Goal: Task Accomplishment & Management: Use online tool/utility

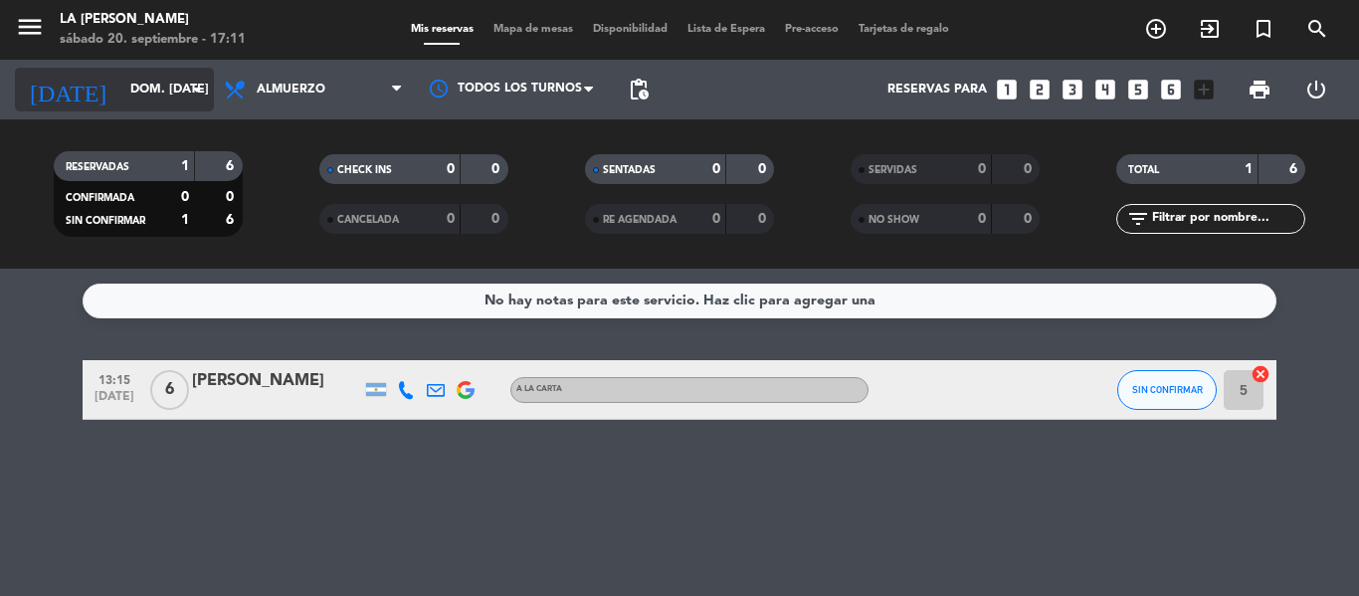
click at [197, 92] on icon "arrow_drop_down" at bounding box center [197, 90] width 24 height 24
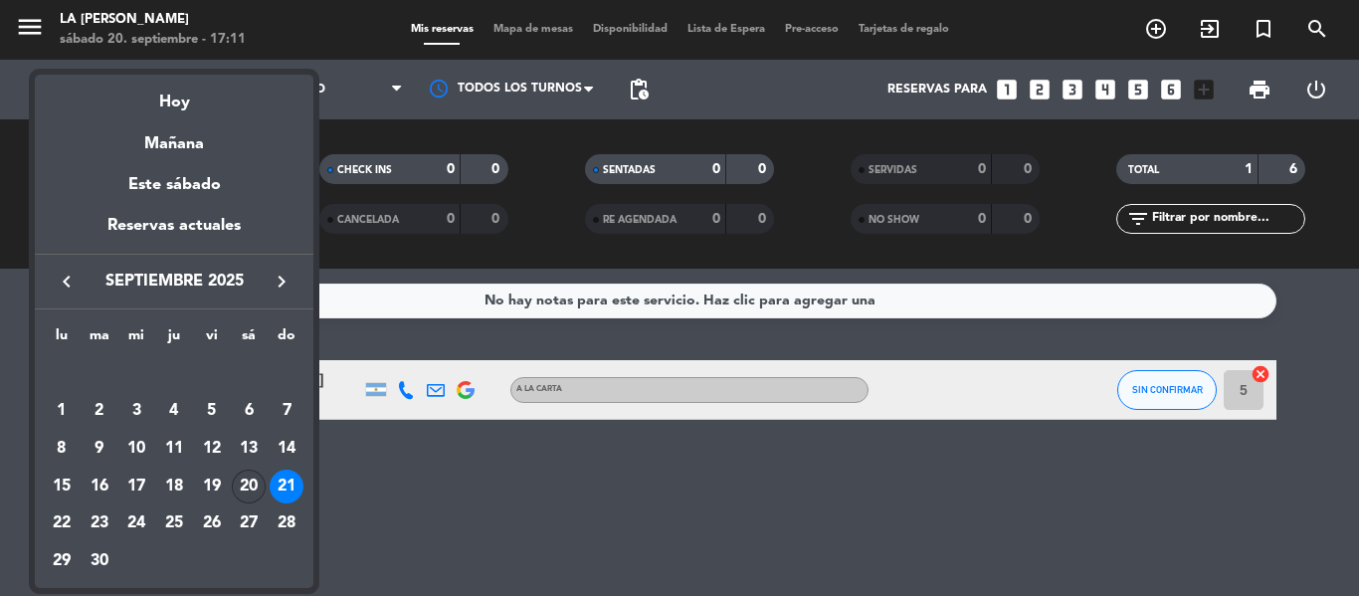
click at [250, 478] on div "20" at bounding box center [249, 486] width 34 height 34
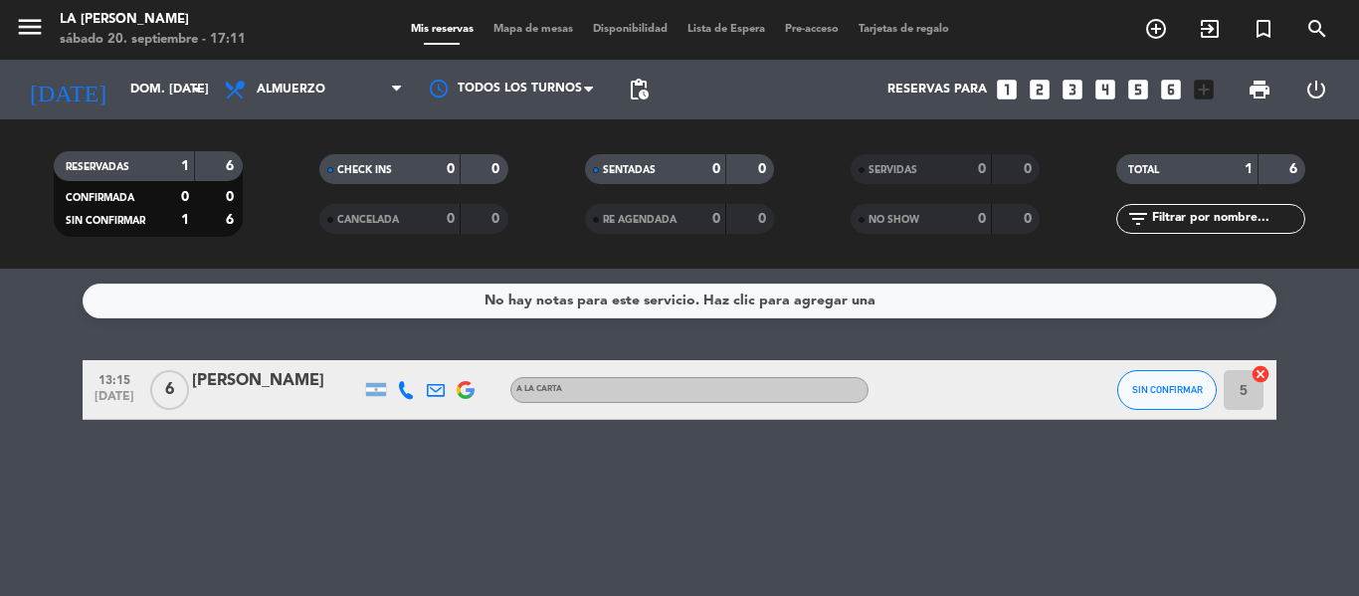
type input "sáb. [DATE]"
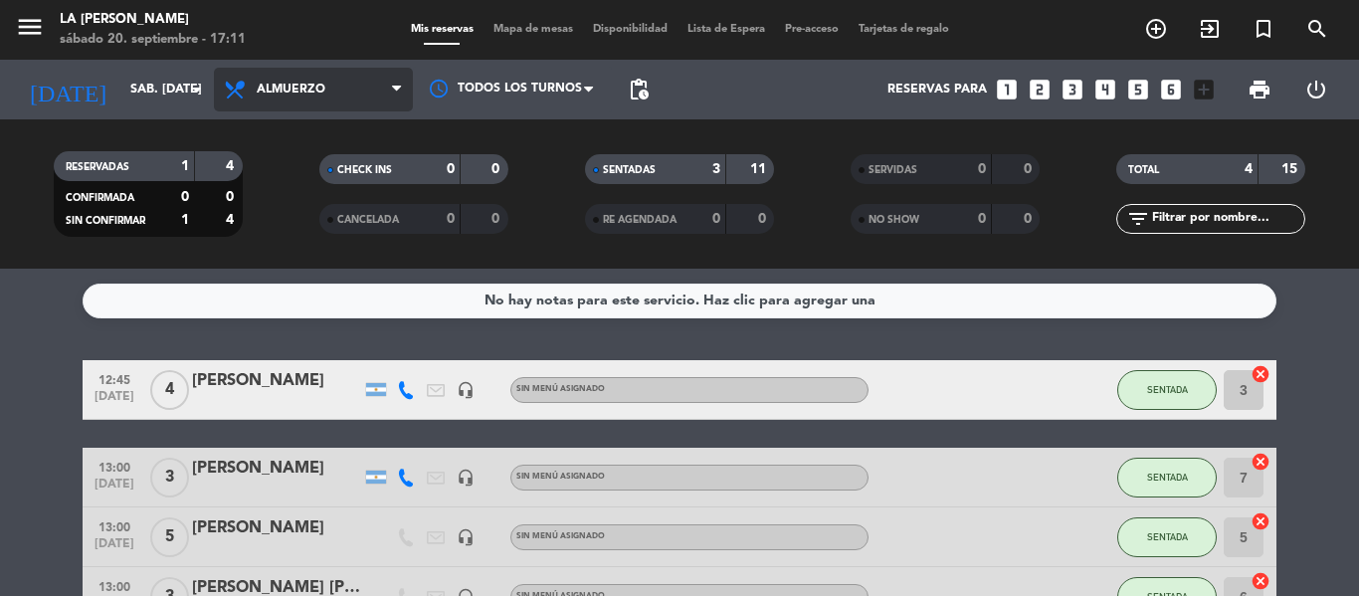
click at [402, 87] on span at bounding box center [402, 90] width 20 height 19
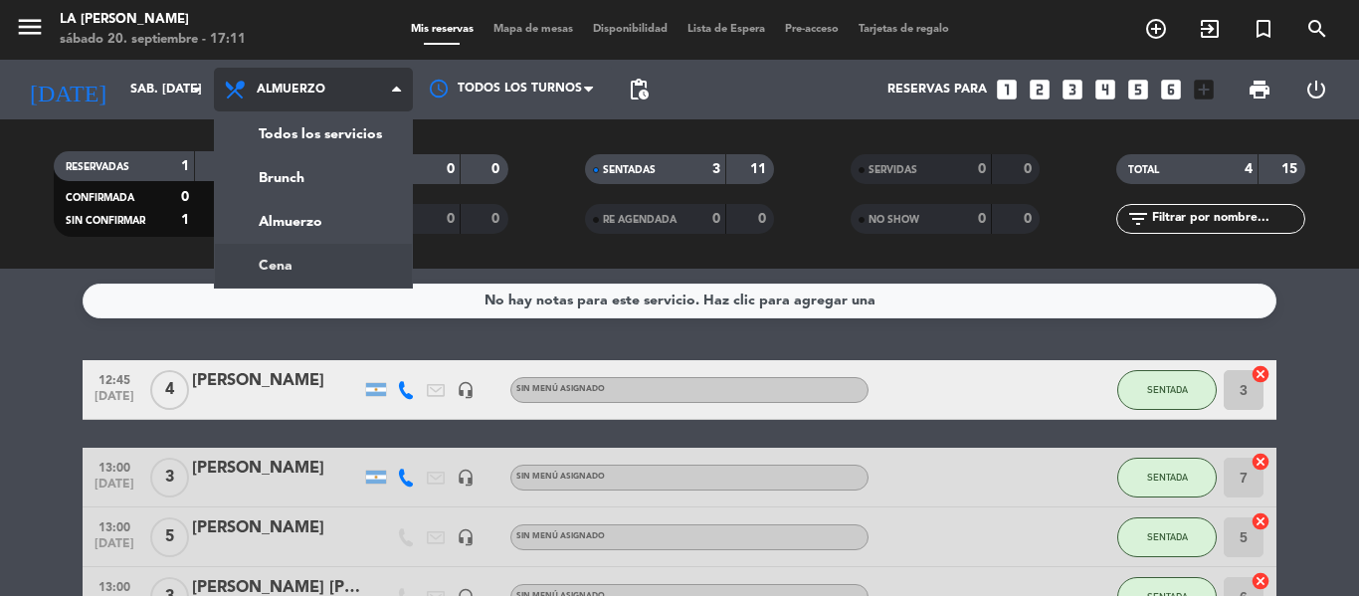
click at [338, 272] on ng-component "menu LA [PERSON_NAME] sábado 20. septiembre - 17:11 Mis reservas Mapa de mesas …" at bounding box center [679, 298] width 1359 height 596
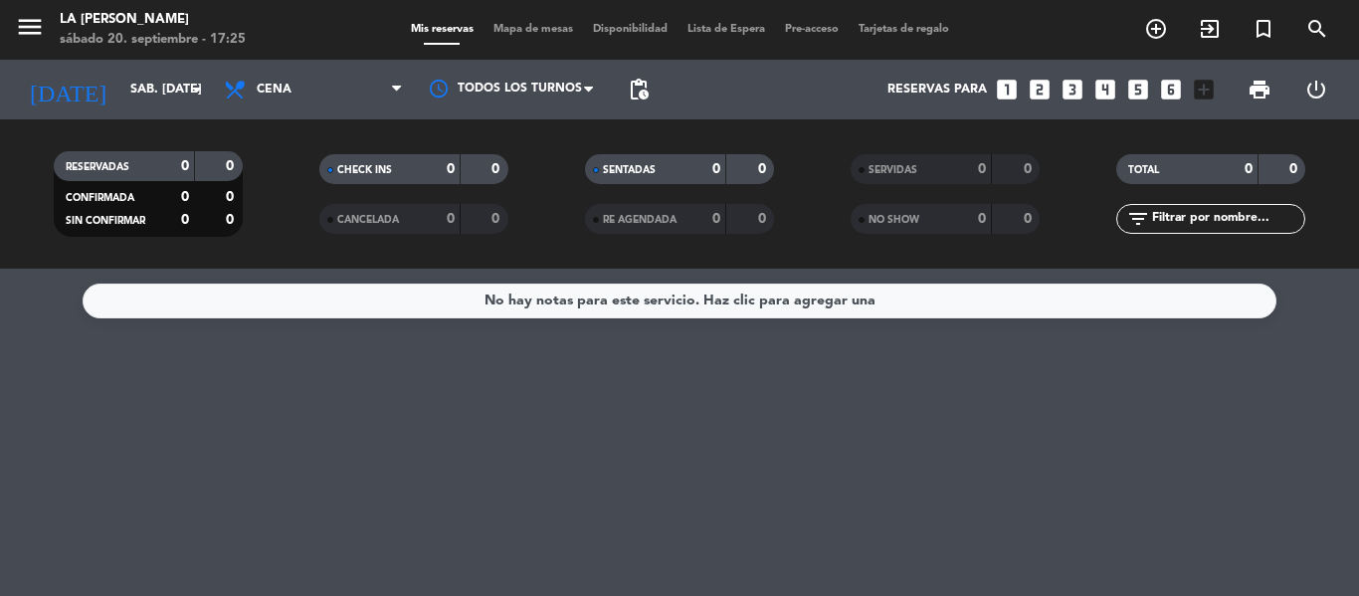
click at [510, 29] on span "Mapa de mesas" at bounding box center [532, 29] width 99 height 11
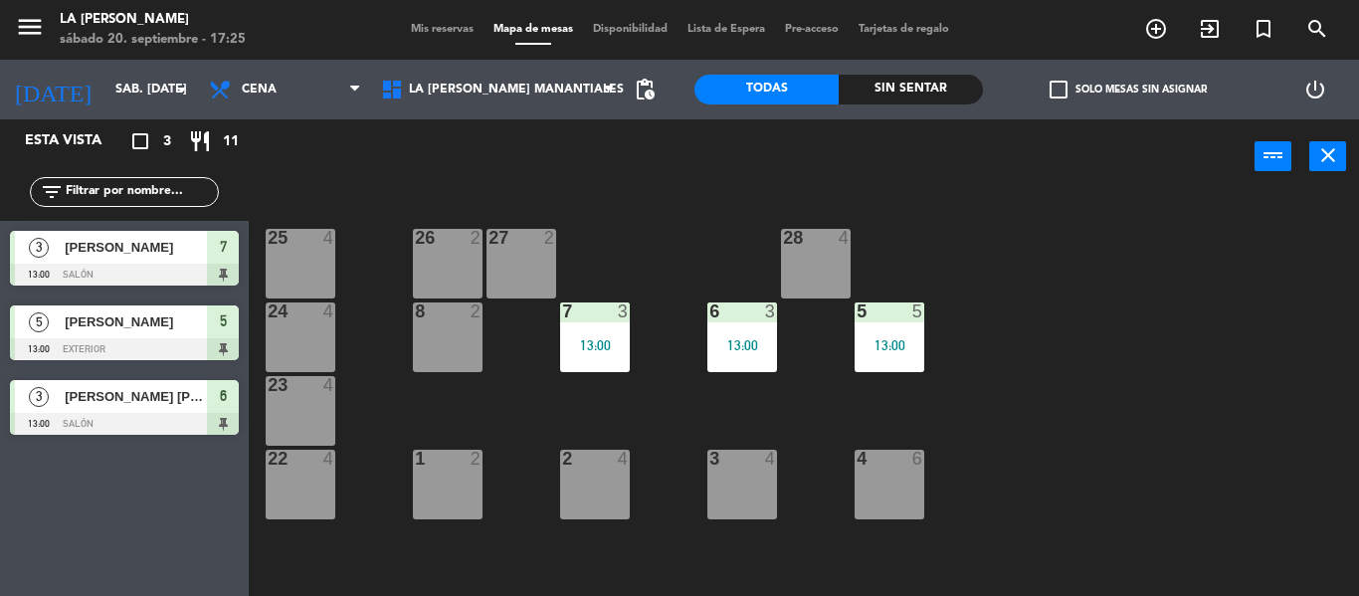
click at [304, 270] on div "25 4" at bounding box center [301, 264] width 70 height 70
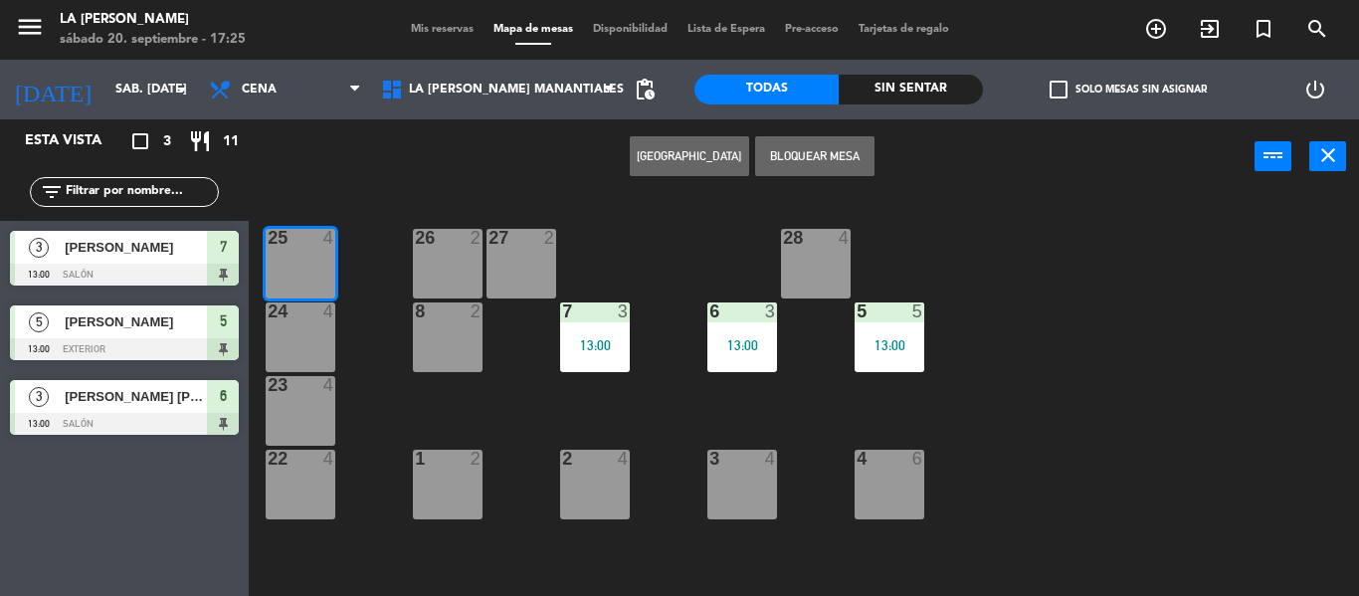
click at [319, 329] on div "24 4" at bounding box center [301, 337] width 70 height 70
click at [325, 388] on div "4" at bounding box center [329, 385] width 12 height 18
click at [831, 168] on button "Bloquear Mesa" at bounding box center [814, 156] width 119 height 40
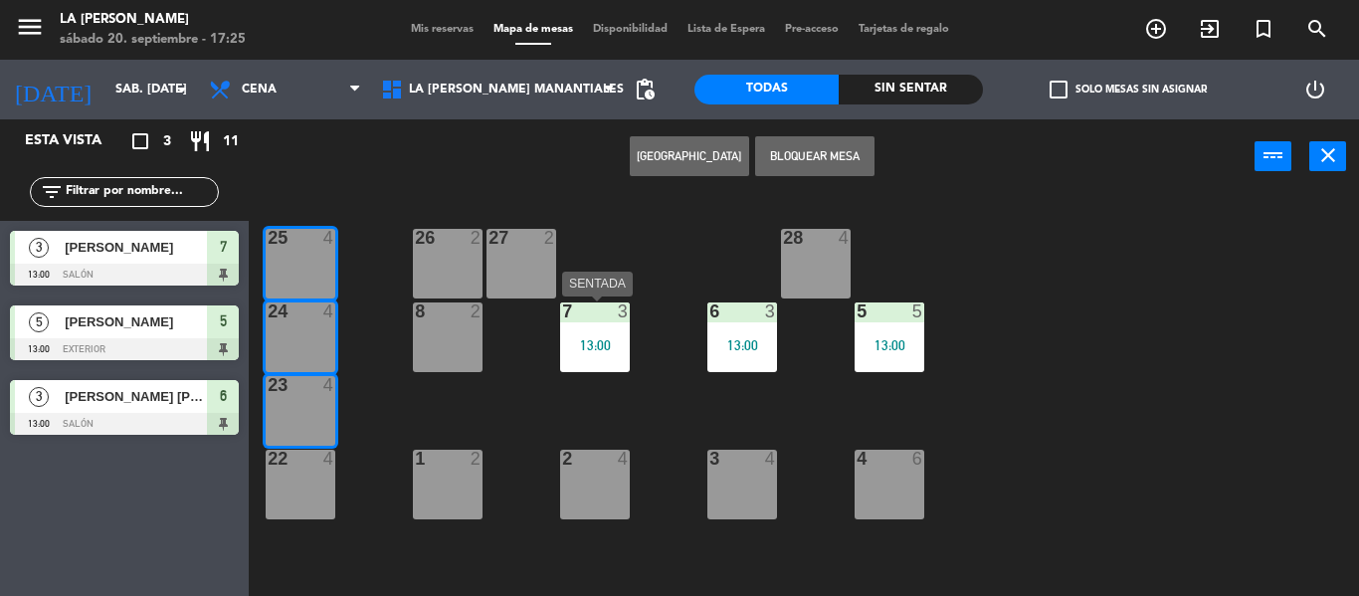
click at [602, 340] on div "13:00" at bounding box center [595, 345] width 70 height 14
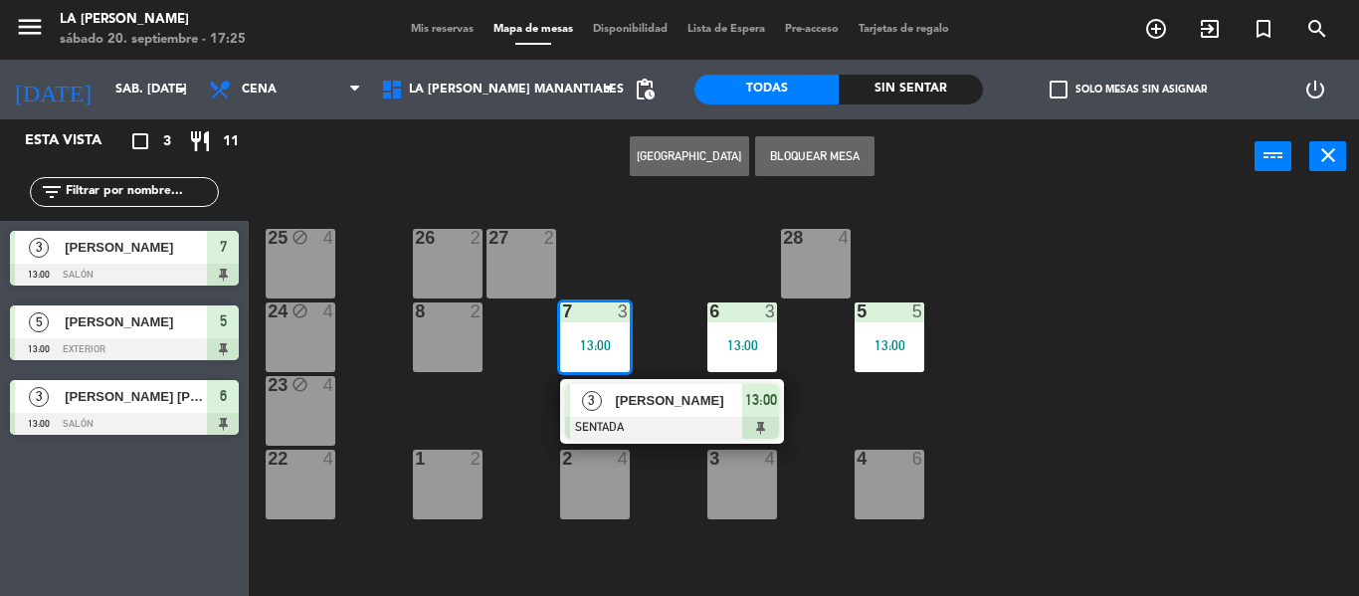
click at [550, 272] on div "27 2" at bounding box center [521, 264] width 70 height 70
click at [766, 350] on div "13:00" at bounding box center [742, 345] width 70 height 14
click at [824, 278] on div "28 4" at bounding box center [816, 264] width 70 height 70
click at [901, 329] on div "5 5 13:00" at bounding box center [889, 337] width 70 height 70
click at [775, 265] on div "25 block 4 26 2 27 2 28 4 8 2 7 3 13:00 3 [PERSON_NAME] SENTADA 13:00 6 3 13:00…" at bounding box center [811, 395] width 1096 height 402
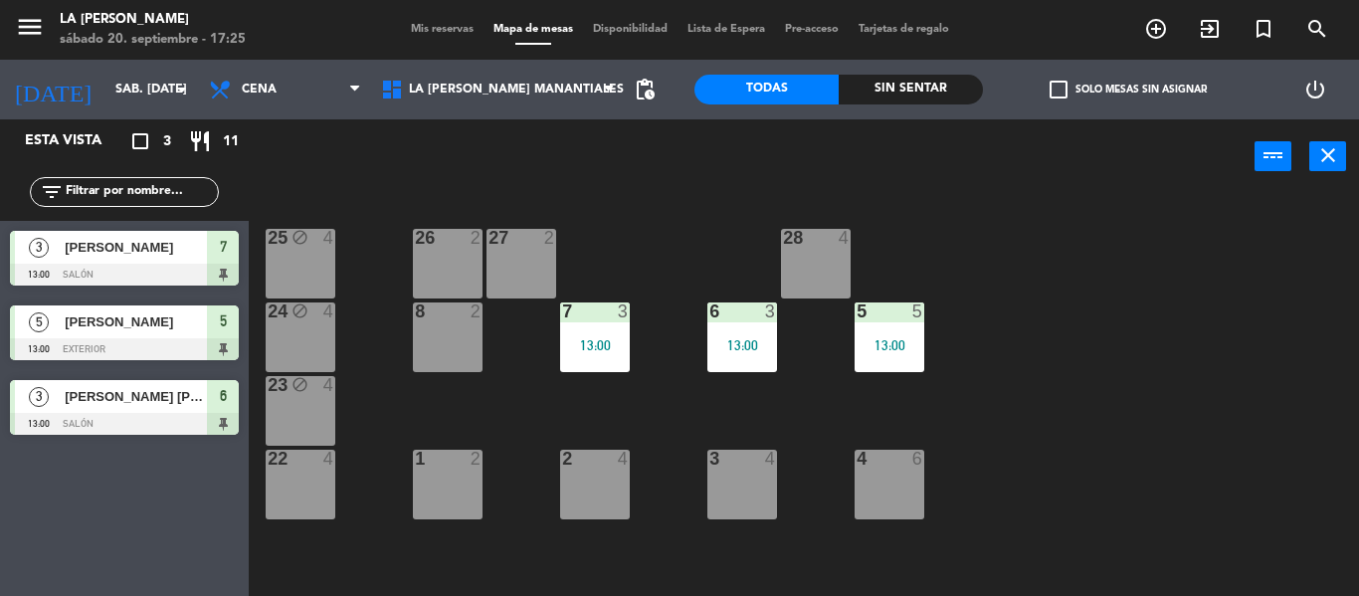
click at [817, 279] on div "28 4" at bounding box center [816, 264] width 70 height 70
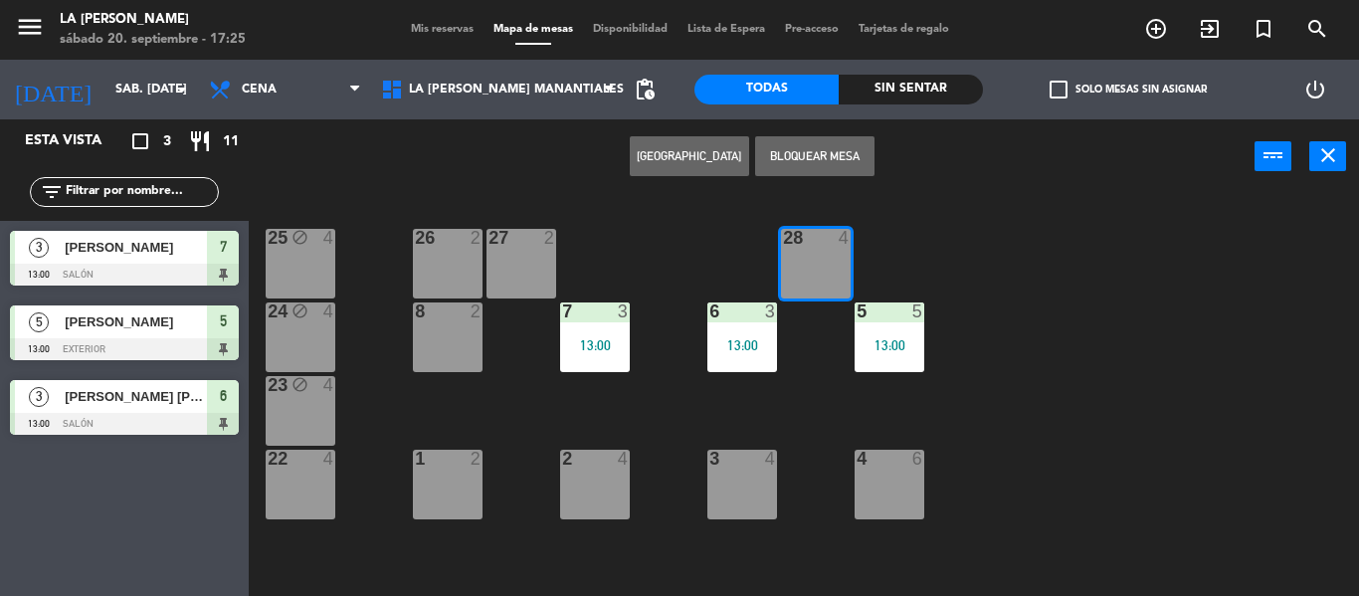
click at [754, 335] on div "6 3 13:00" at bounding box center [742, 337] width 70 height 70
click at [542, 263] on div "27 2" at bounding box center [521, 264] width 70 height 70
click at [466, 260] on div "26 2" at bounding box center [448, 264] width 70 height 70
click at [773, 152] on button "Bloquear Mesa" at bounding box center [814, 156] width 119 height 40
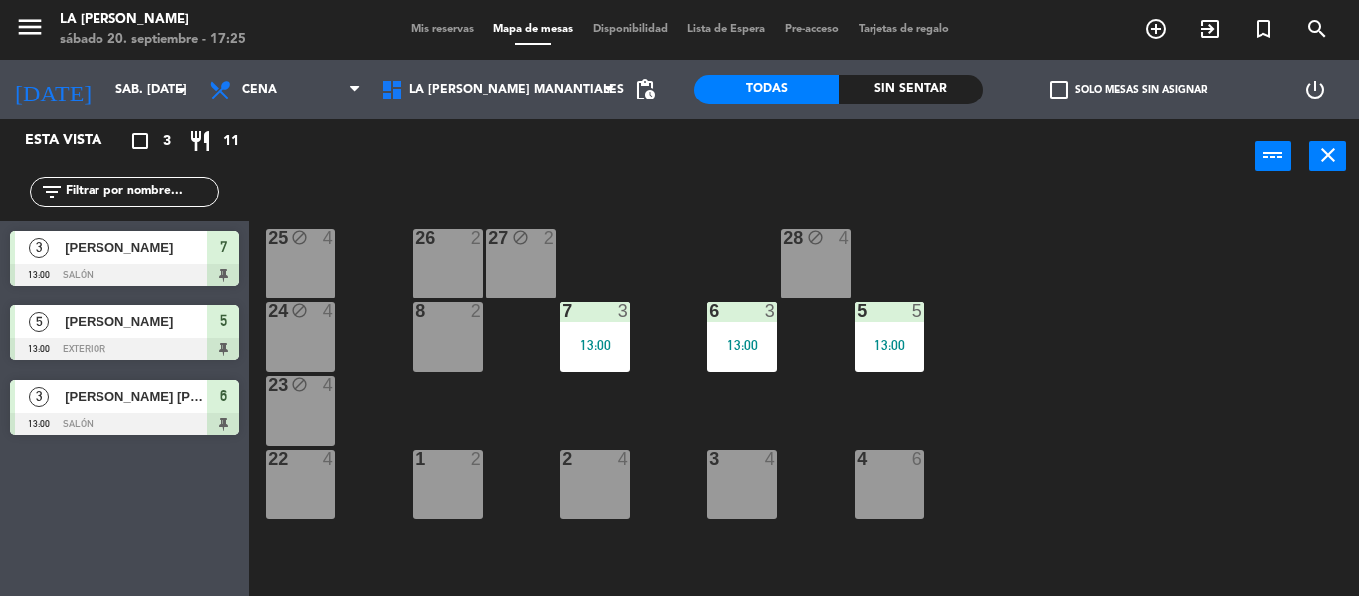
click at [447, 261] on div "26 2" at bounding box center [448, 264] width 70 height 70
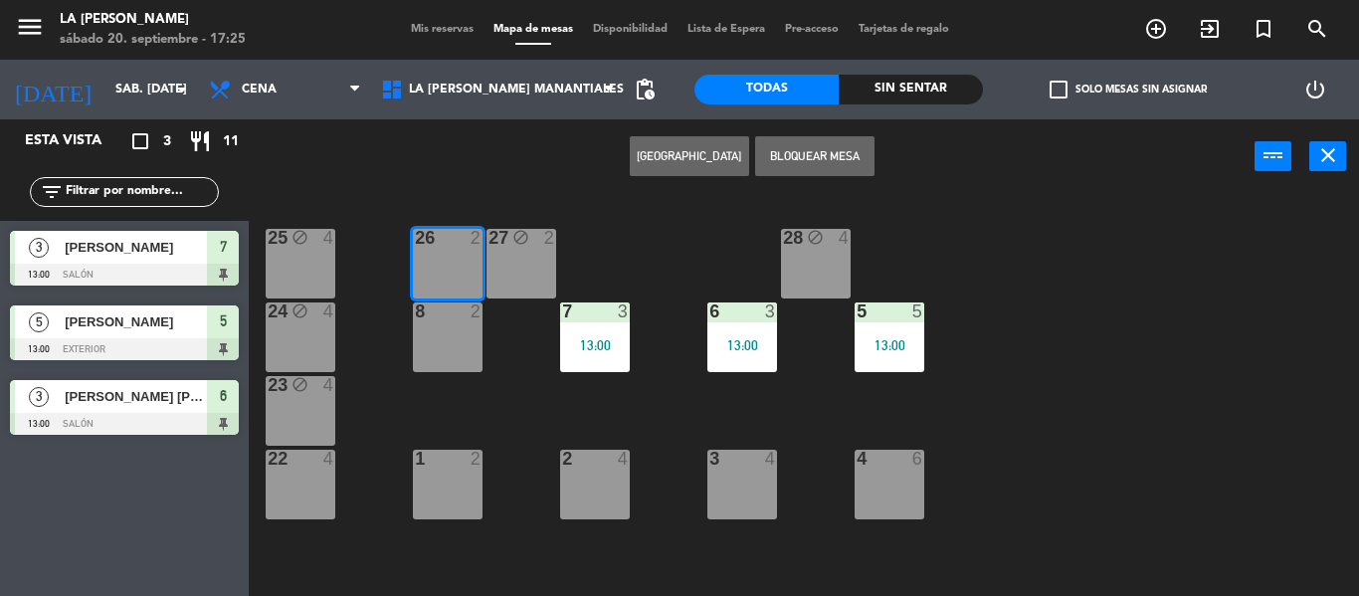
drag, startPoint x: 452, startPoint y: 337, endPoint x: 583, endPoint y: 328, distance: 131.6
click at [453, 337] on div "8 2" at bounding box center [448, 337] width 70 height 70
click at [801, 158] on button "Bloquear Mesa" at bounding box center [814, 156] width 119 height 40
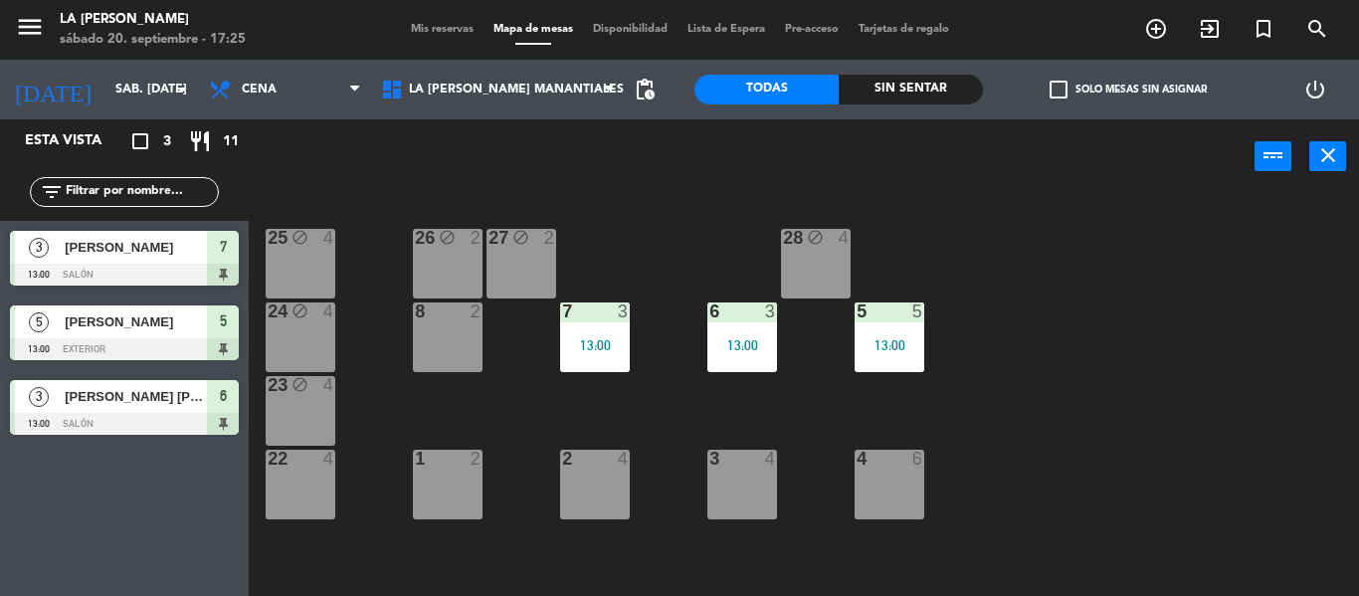
click at [472, 344] on div "8 2" at bounding box center [448, 337] width 70 height 70
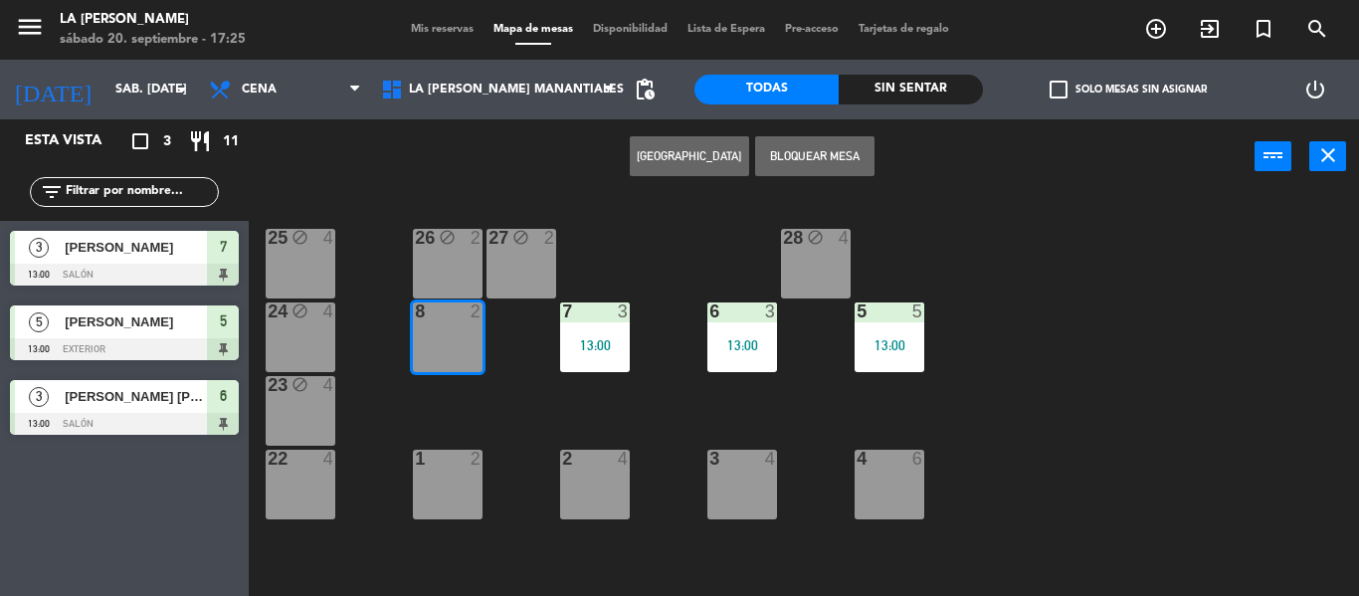
click at [455, 469] on div "1 2" at bounding box center [448, 460] width 70 height 20
click at [600, 471] on div "2 4" at bounding box center [595, 485] width 70 height 70
click at [719, 470] on div "3 4" at bounding box center [742, 485] width 70 height 70
click at [784, 158] on button "Bloquear Mesa" at bounding box center [814, 156] width 119 height 40
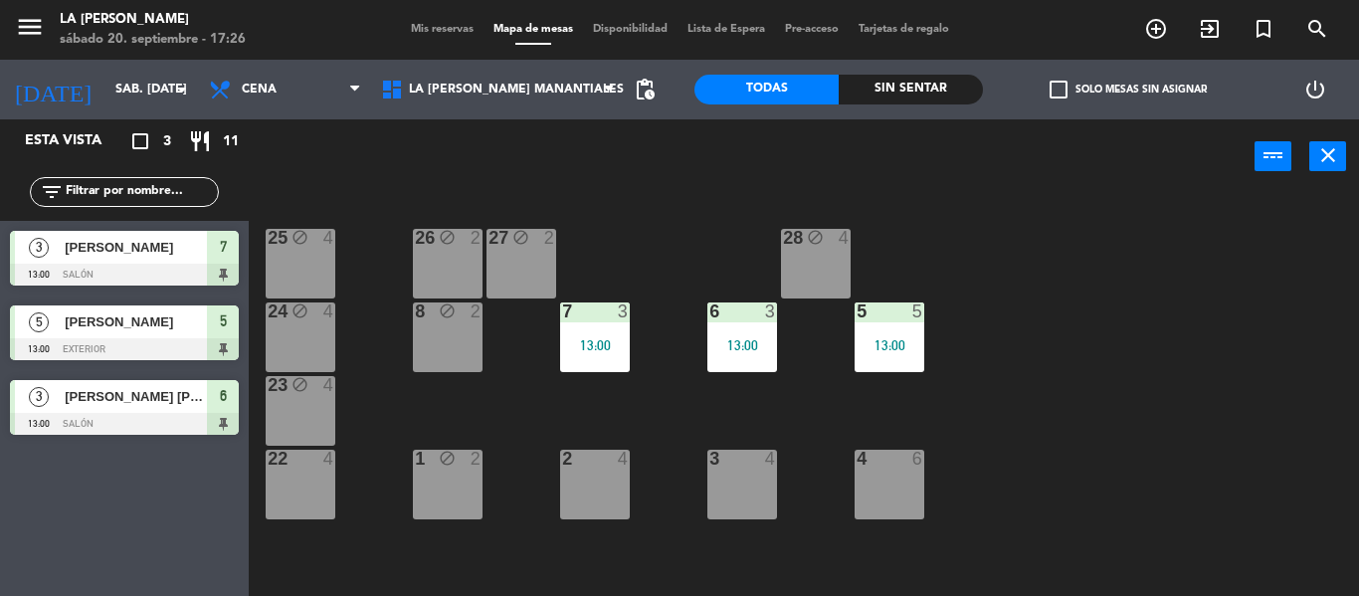
click at [579, 487] on div "2 4" at bounding box center [595, 485] width 70 height 70
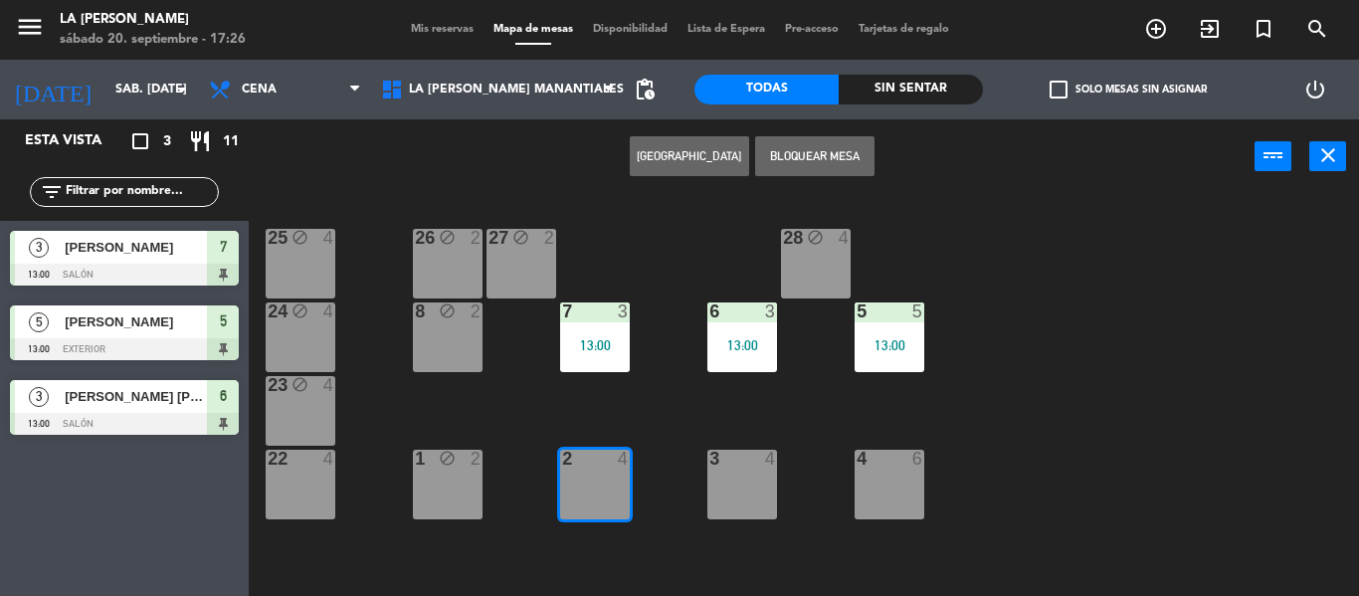
click at [728, 484] on div "3 4" at bounding box center [742, 485] width 70 height 70
click at [857, 461] on div "4" at bounding box center [856, 459] width 1 height 18
click at [842, 149] on button "Bloquear Mesa" at bounding box center [814, 156] width 119 height 40
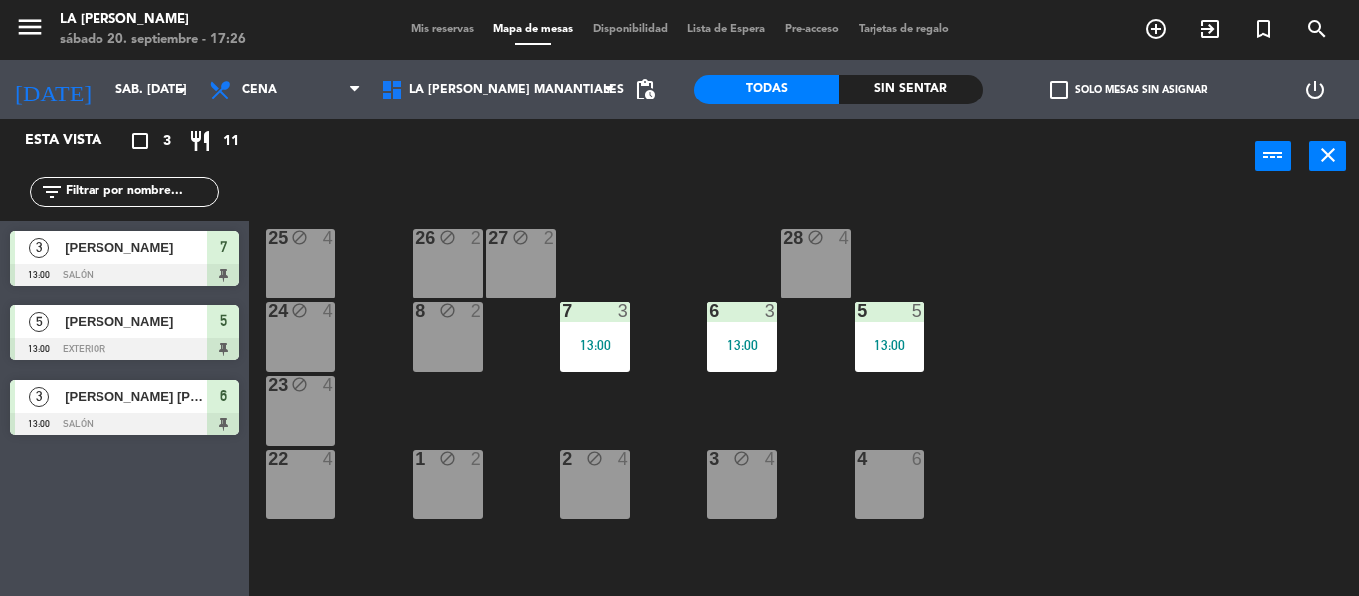
click at [904, 467] on div "4 6" at bounding box center [888, 459] width 99 height 18
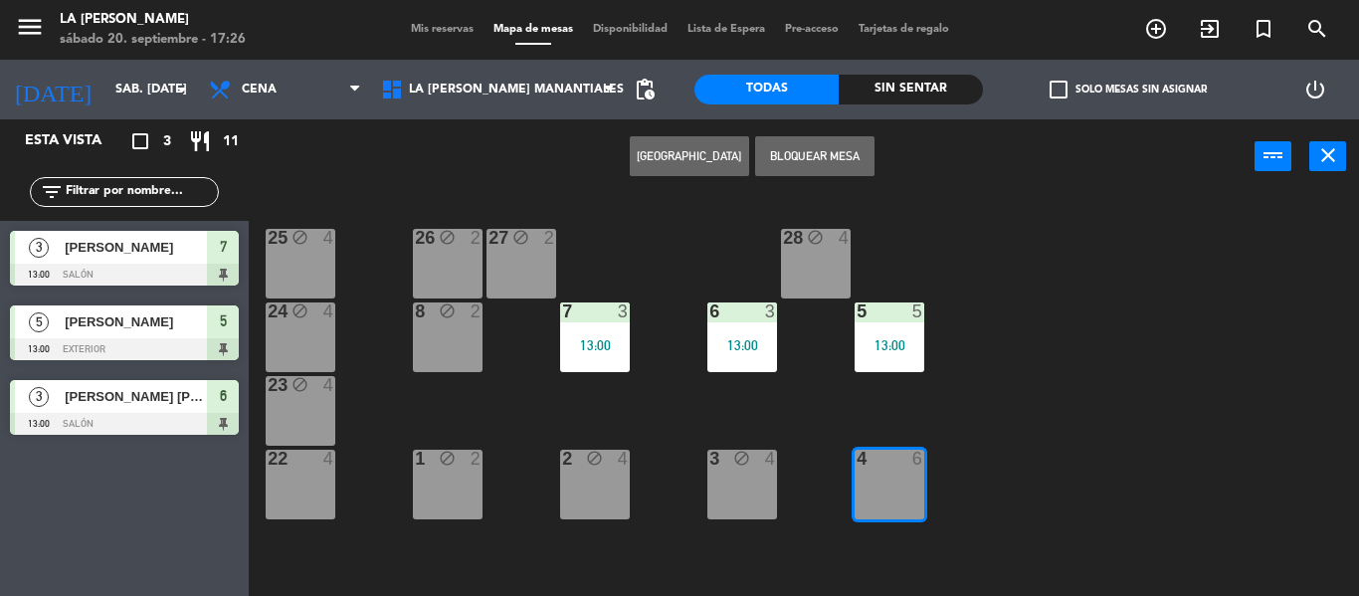
click at [318, 496] on div "22 4" at bounding box center [301, 485] width 70 height 70
click at [821, 147] on button "Bloquear Mesa" at bounding box center [814, 156] width 119 height 40
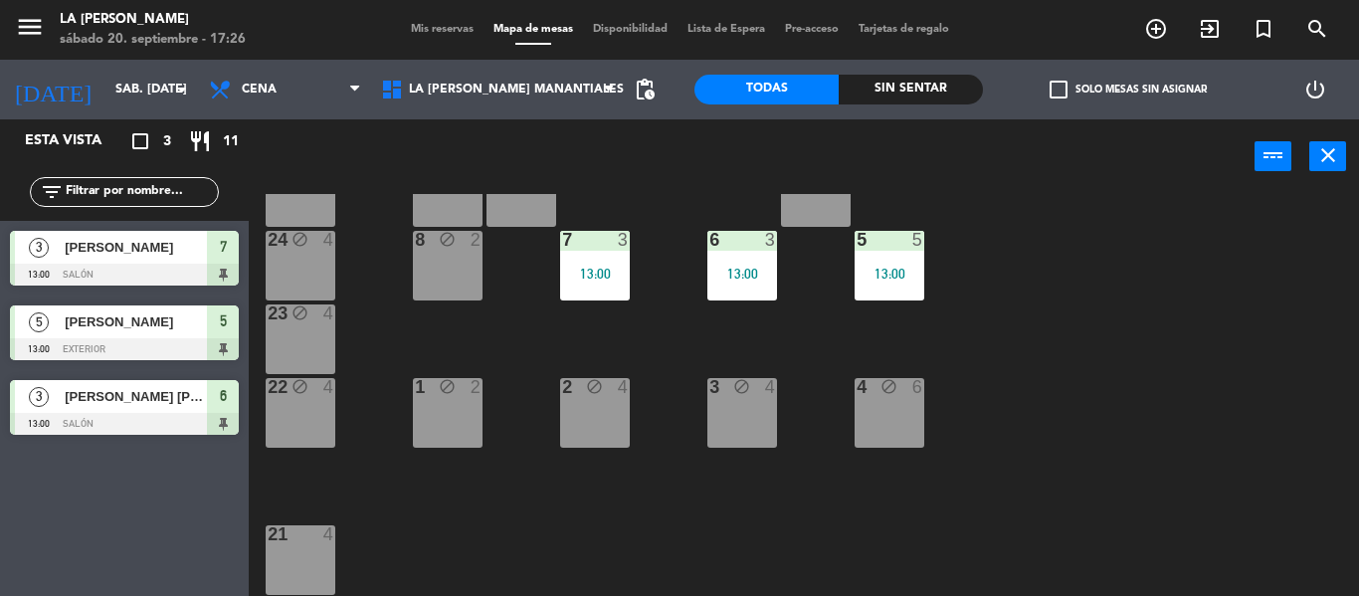
scroll to position [144, 0]
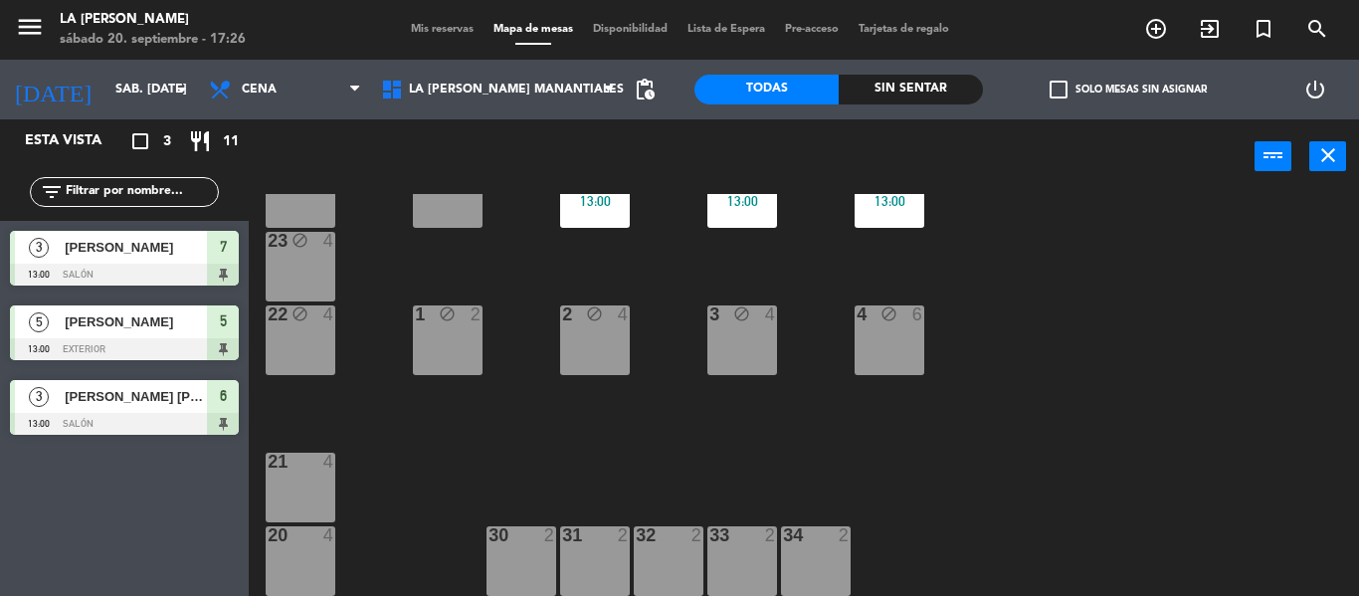
click at [333, 499] on div "21 4" at bounding box center [301, 488] width 70 height 70
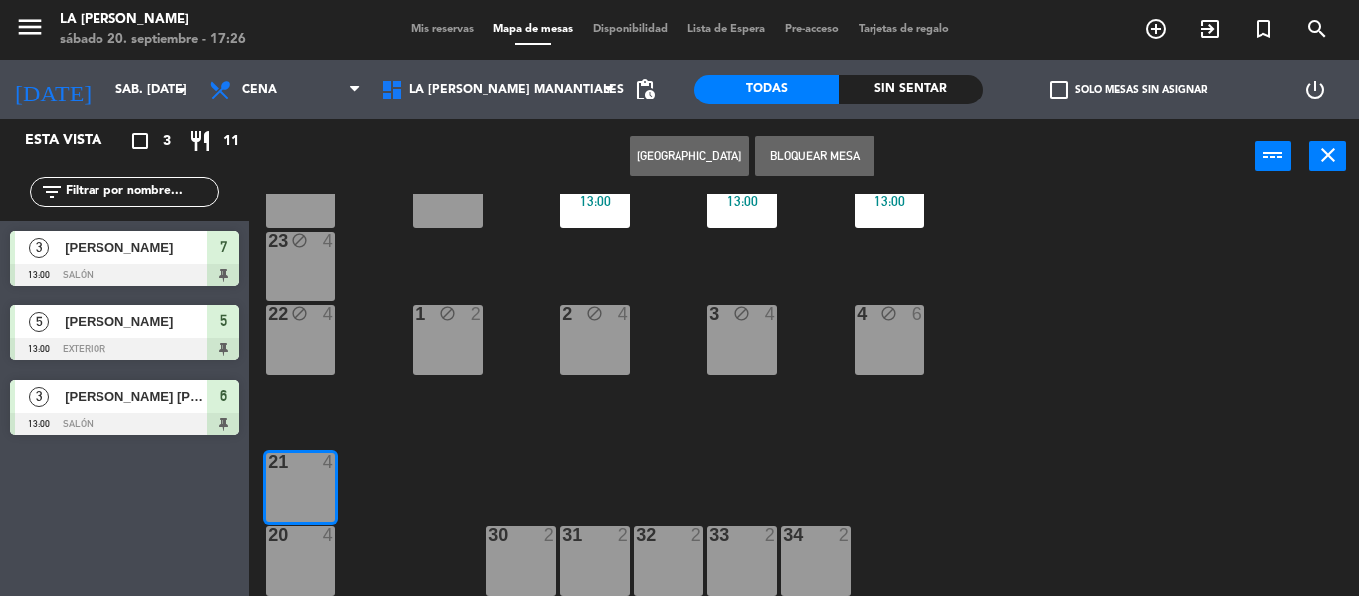
drag, startPoint x: 309, startPoint y: 585, endPoint x: 350, endPoint y: 552, distance: 52.3
click at [309, 585] on div "20 4" at bounding box center [301, 561] width 70 height 70
click at [809, 156] on button "Bloquear Mesa" at bounding box center [814, 156] width 119 height 40
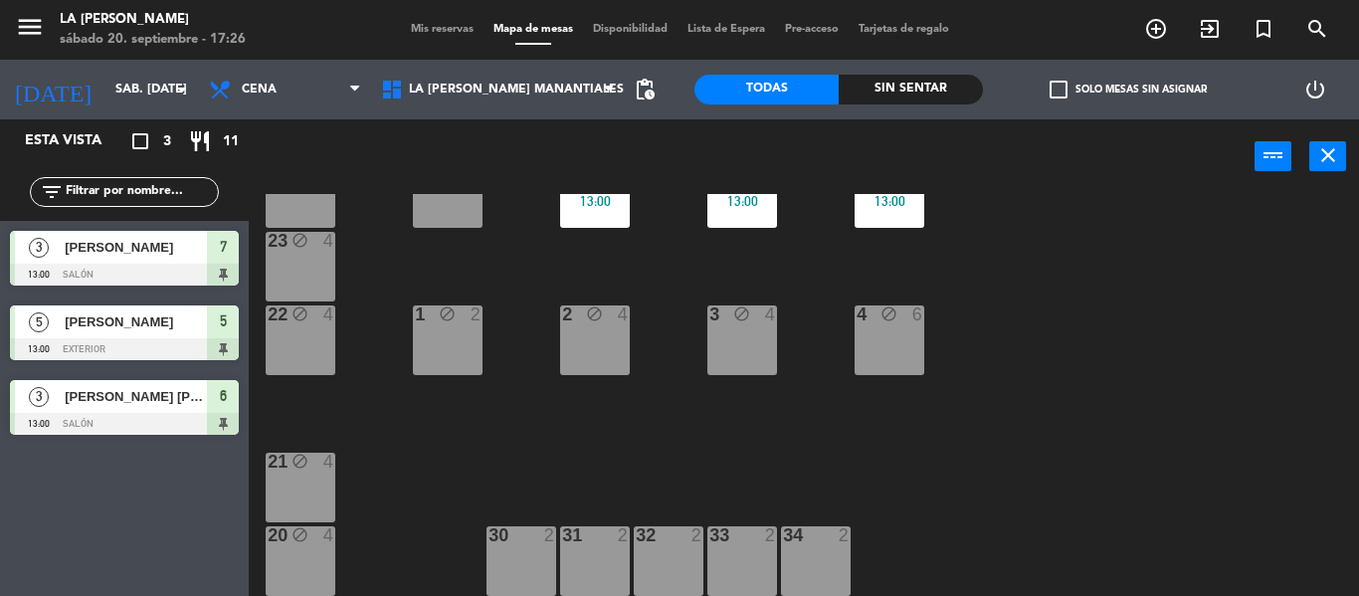
click at [496, 560] on div "30 2" at bounding box center [521, 561] width 70 height 70
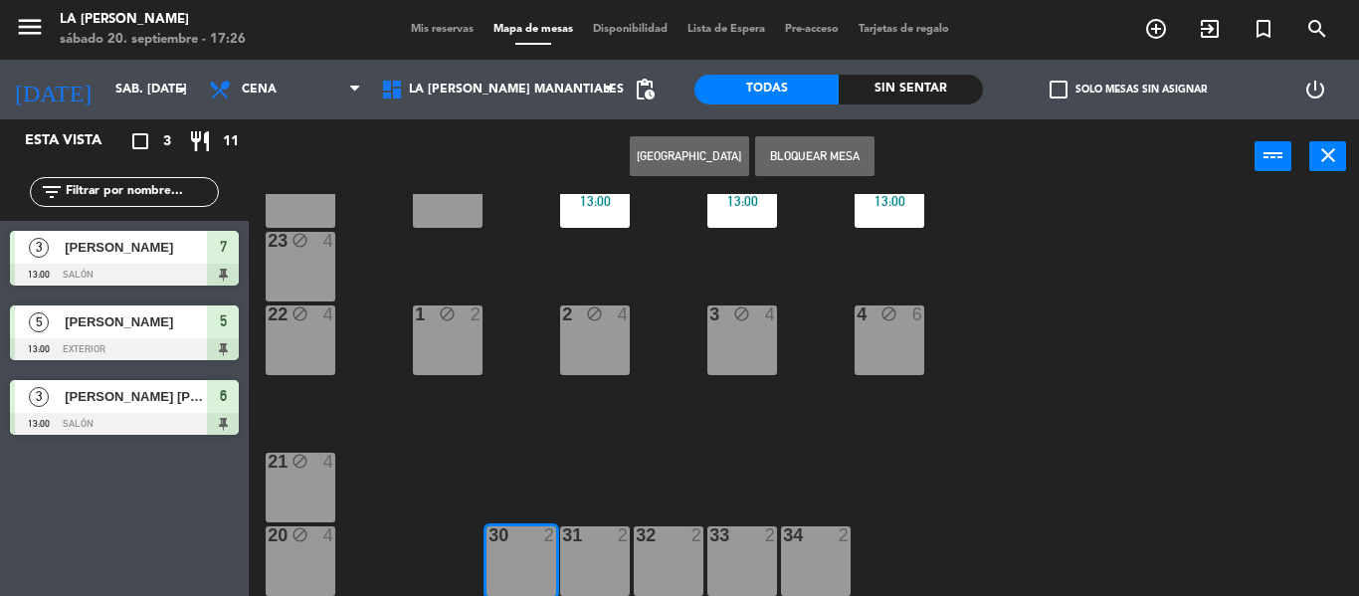
click at [614, 541] on div "2" at bounding box center [628, 535] width 33 height 18
click at [664, 548] on div "32 2" at bounding box center [669, 561] width 70 height 70
click at [791, 158] on button "Bloquear Mesa" at bounding box center [814, 156] width 119 height 40
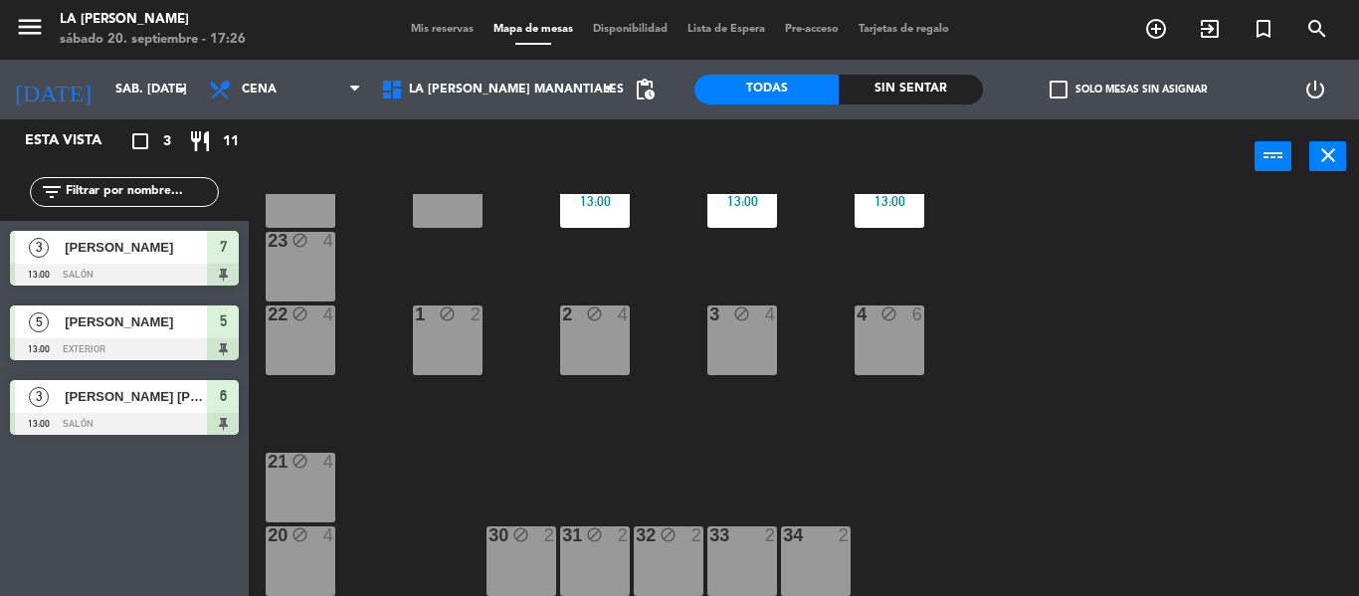
click at [724, 576] on div "33 2" at bounding box center [742, 561] width 70 height 70
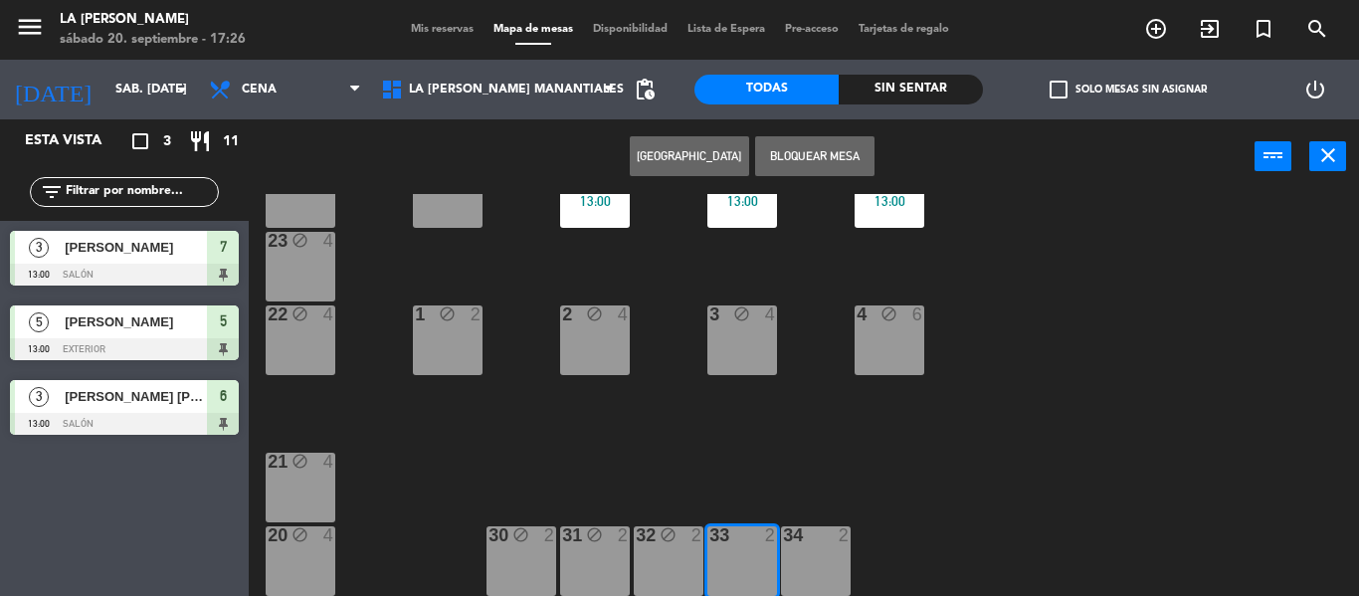
click at [826, 551] on div "34 2" at bounding box center [816, 561] width 70 height 70
click at [812, 156] on button "Bloquear Mesa" at bounding box center [814, 156] width 119 height 40
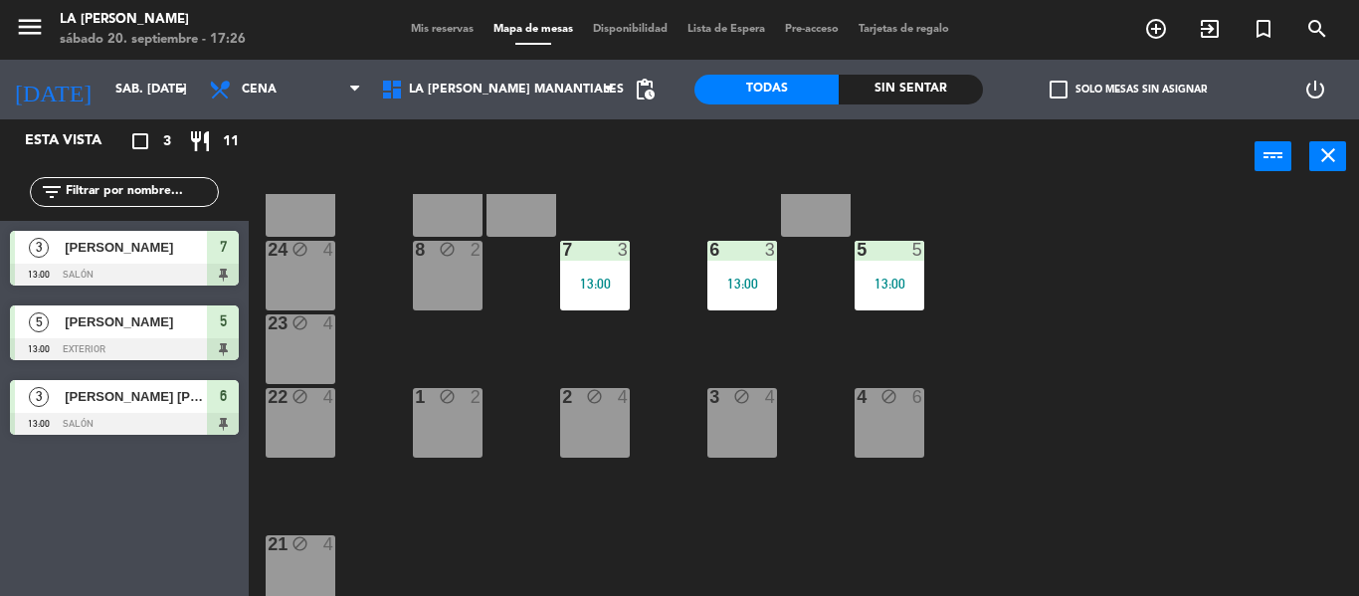
scroll to position [0, 0]
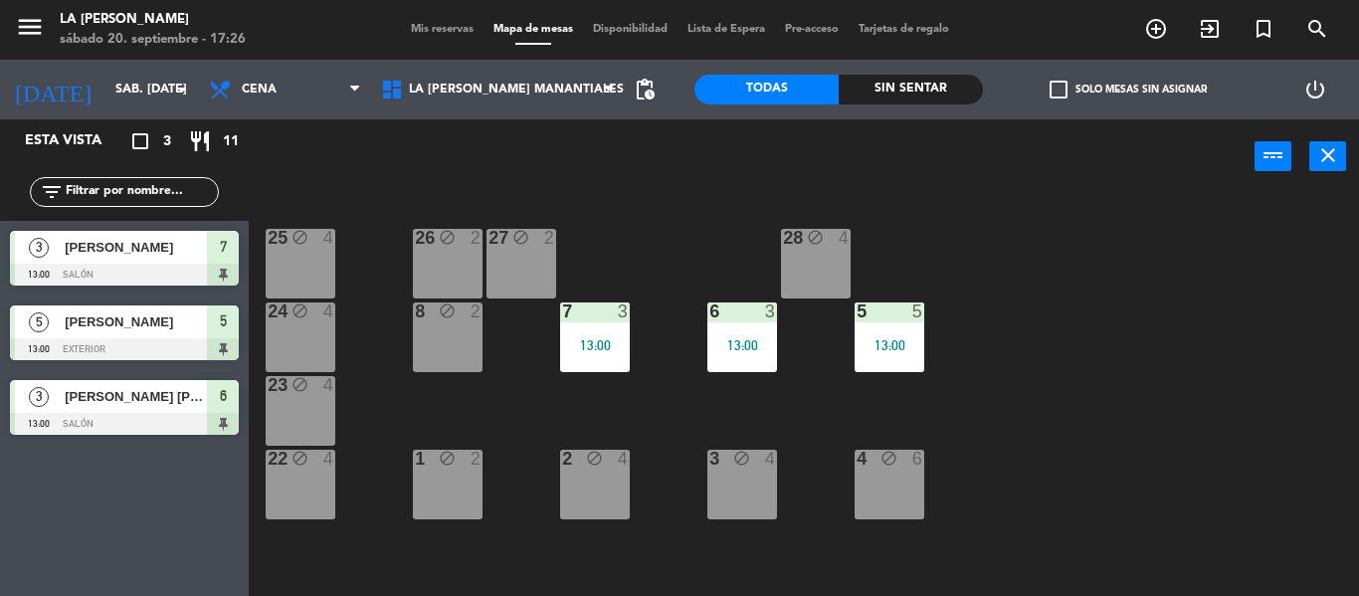
click at [581, 338] on div "13:00" at bounding box center [595, 345] width 70 height 14
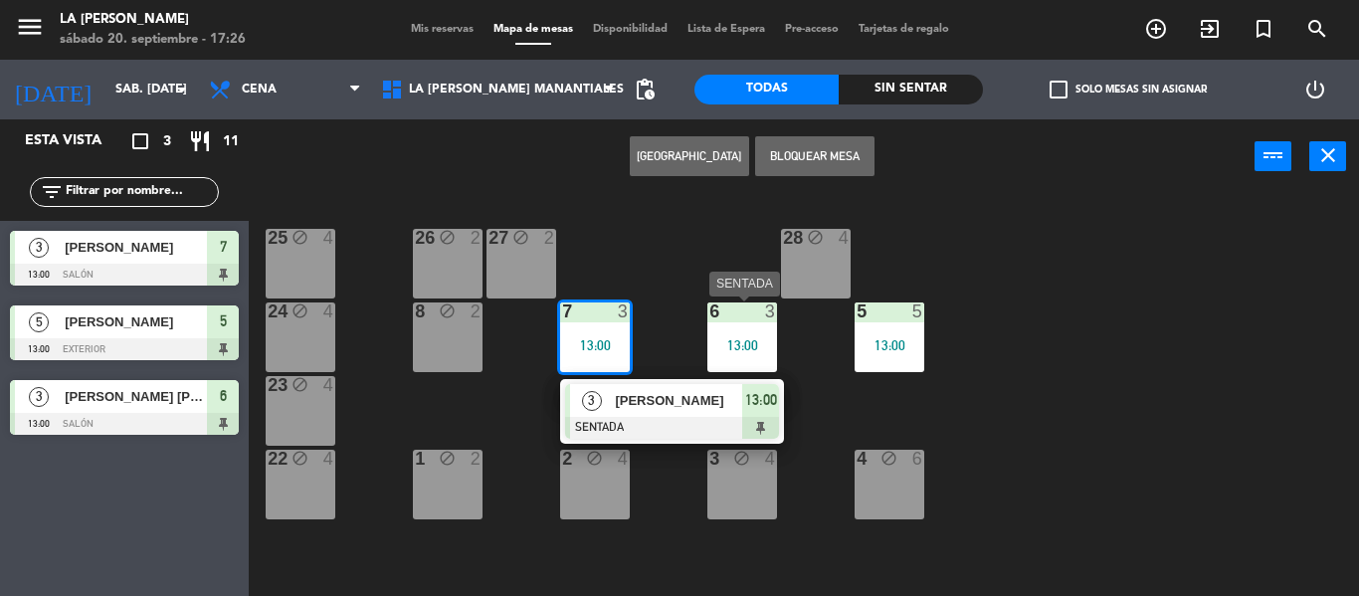
click at [737, 335] on div "6 3 13:00" at bounding box center [742, 337] width 70 height 70
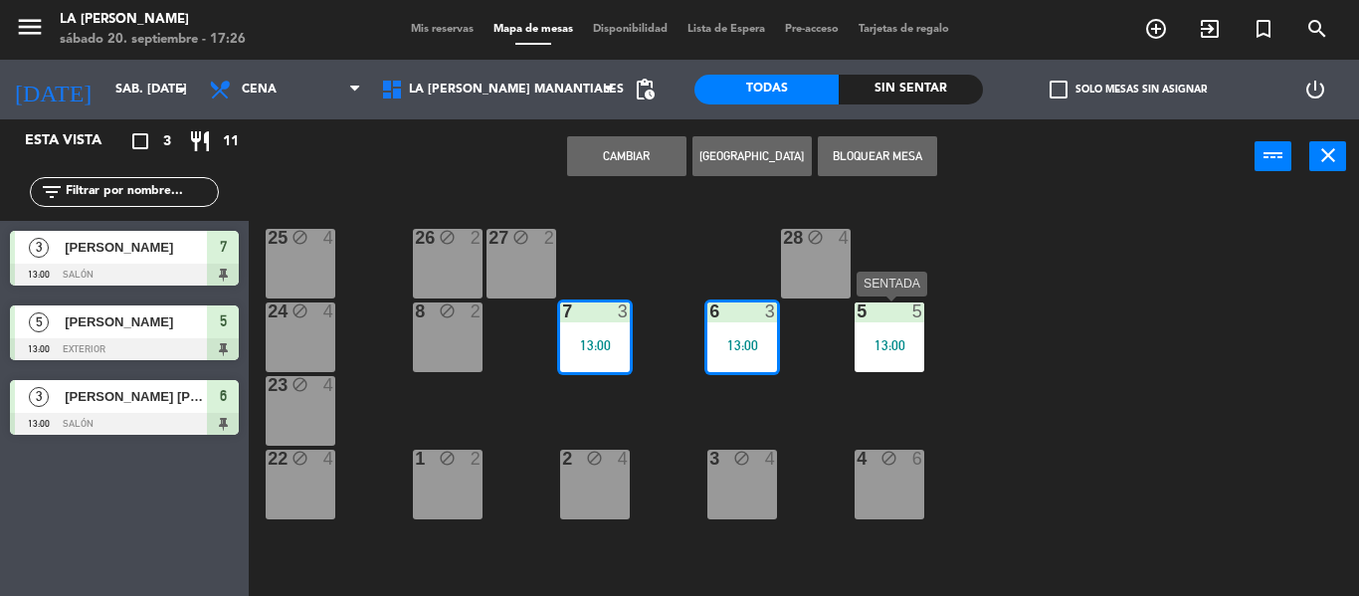
click at [888, 351] on div "13:00" at bounding box center [889, 345] width 70 height 14
click at [853, 157] on button "Bloquear Mesa" at bounding box center [877, 156] width 119 height 40
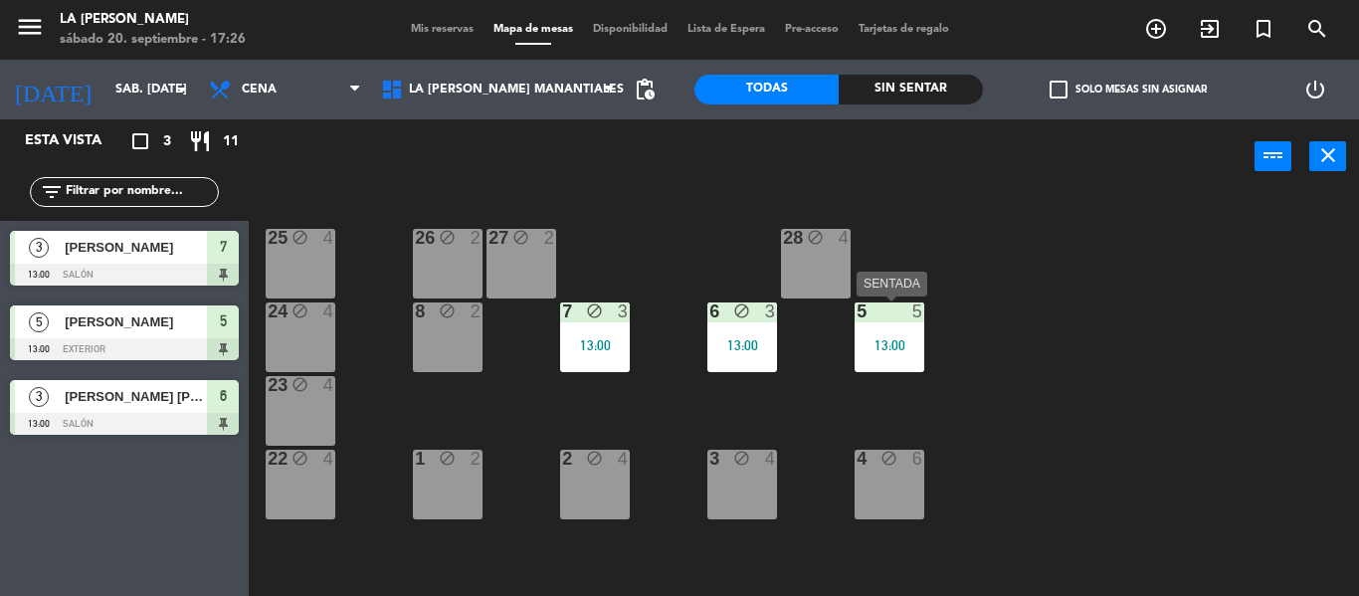
drag, startPoint x: 902, startPoint y: 327, endPoint x: 889, endPoint y: 242, distance: 86.5
click at [902, 326] on div "5 5 13:00" at bounding box center [889, 337] width 70 height 70
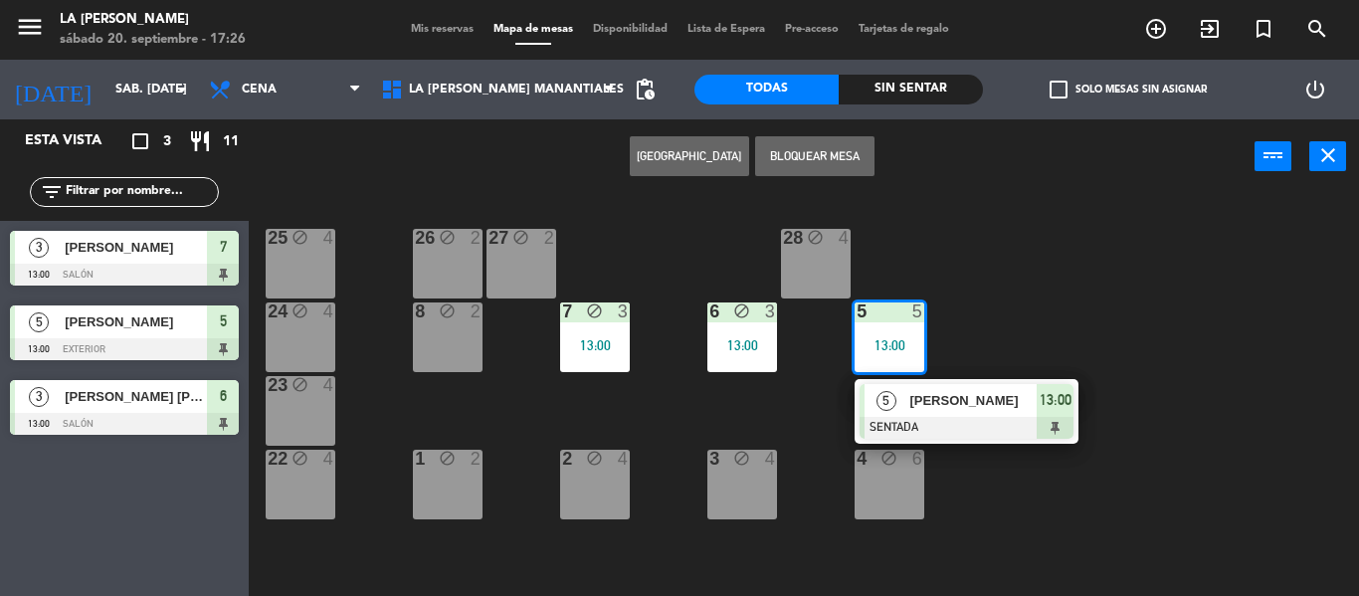
click at [853, 138] on button "Bloquear Mesa" at bounding box center [814, 156] width 119 height 40
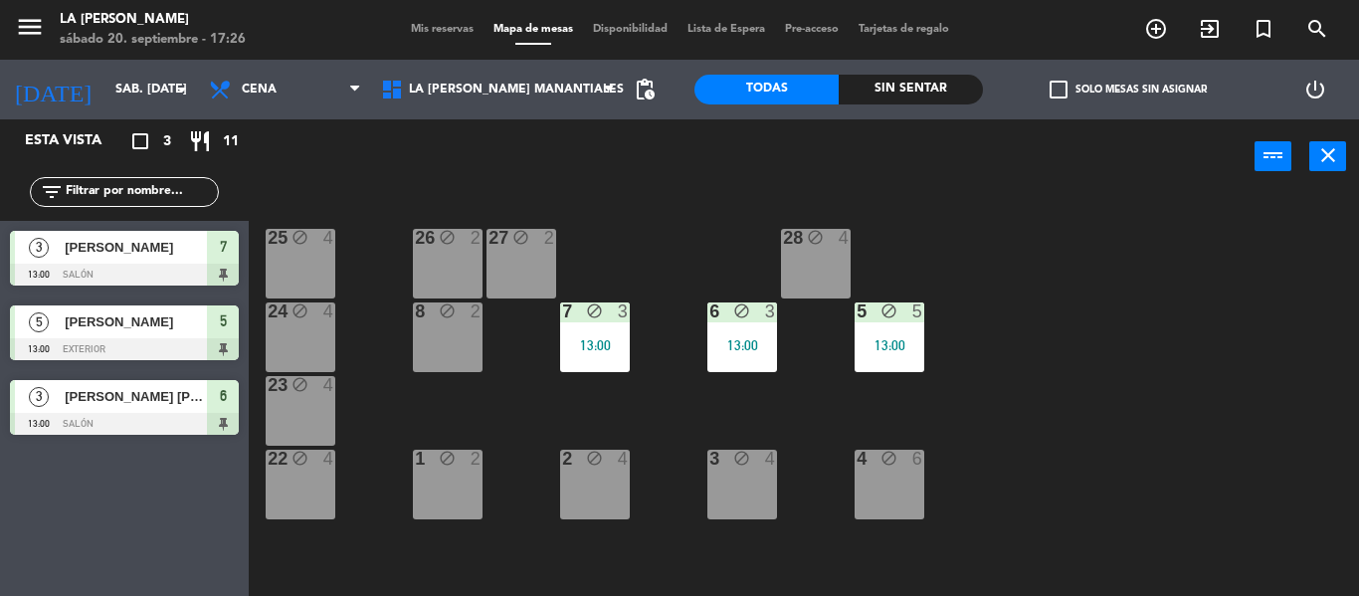
scroll to position [144, 0]
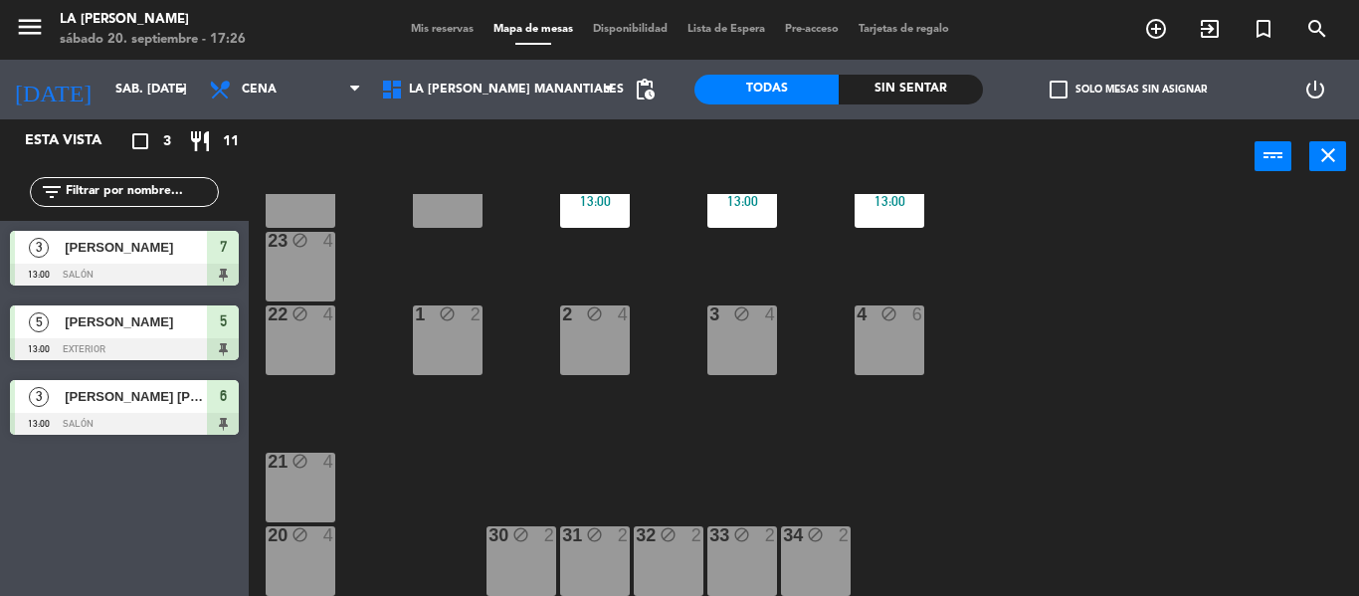
click at [425, 25] on span "Mis reservas" at bounding box center [442, 29] width 83 height 11
